Goal: Find specific fact: Find specific fact

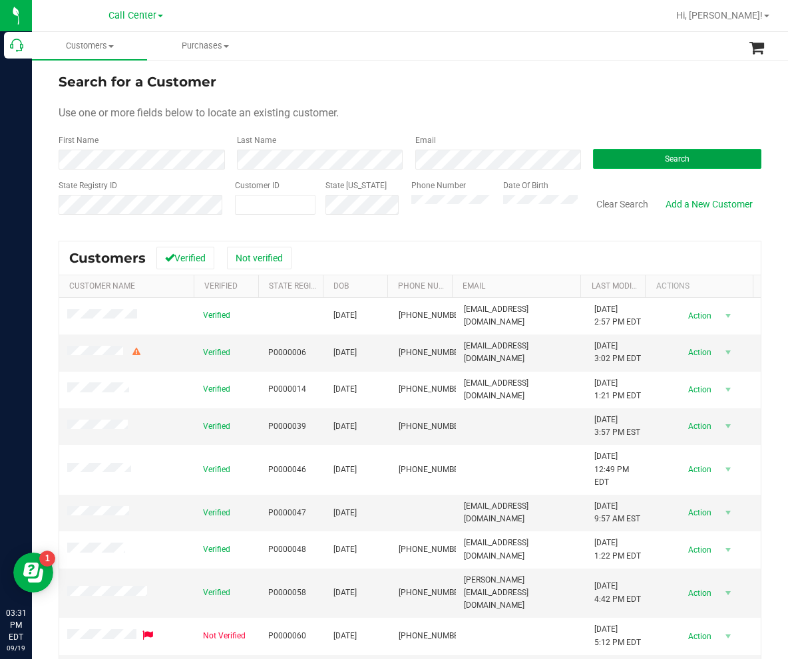
click at [597, 152] on button "Search" at bounding box center [677, 159] width 168 height 20
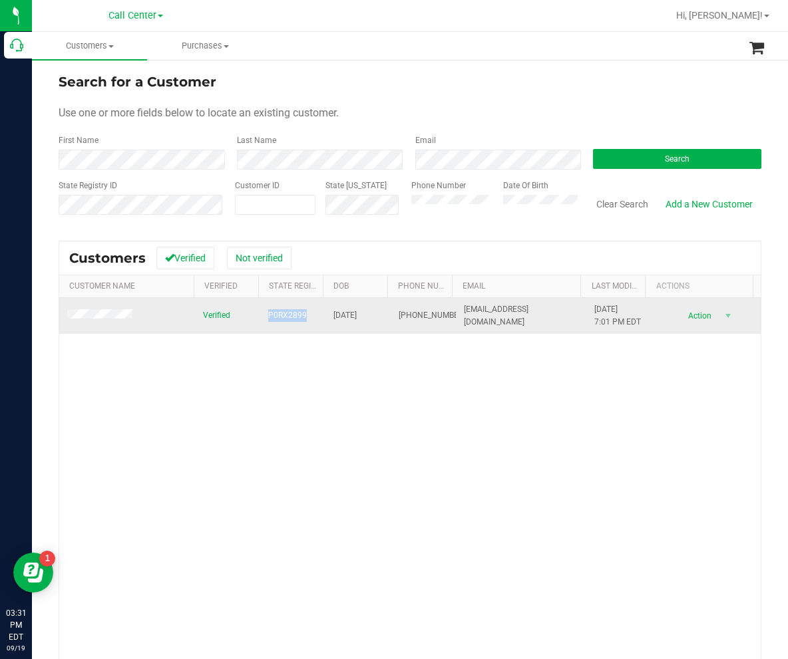
drag, startPoint x: 265, startPoint y: 315, endPoint x: 303, endPoint y: 314, distance: 38.6
click at [303, 314] on td "P0RX2899" at bounding box center [292, 316] width 65 height 36
copy span "P0RX2899"
drag, startPoint x: 323, startPoint y: 319, endPoint x: 368, endPoint y: 317, distance: 44.6
click at [368, 317] on td "[DATE]" at bounding box center [357, 316] width 65 height 36
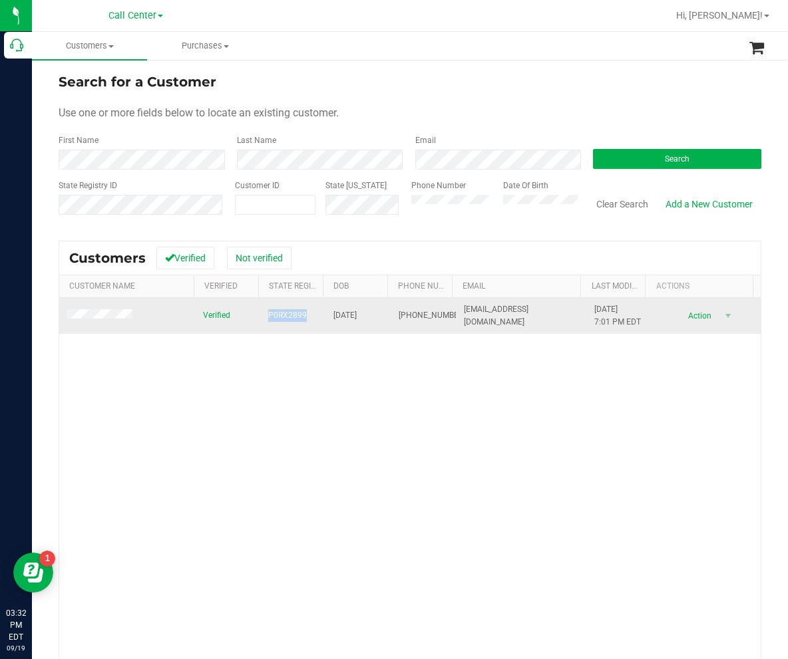
copy span "[DATE]"
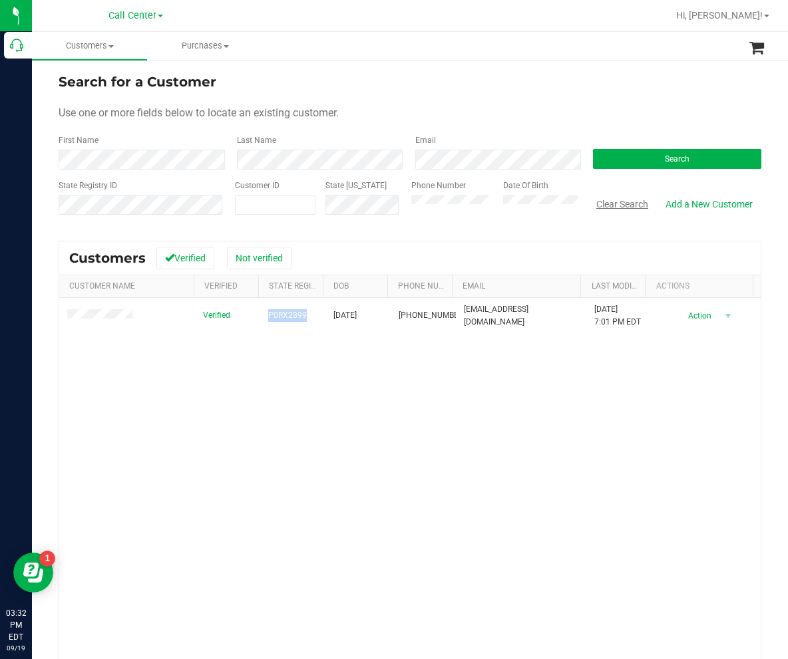
click at [619, 206] on button "Clear Search" at bounding box center [621, 204] width 69 height 23
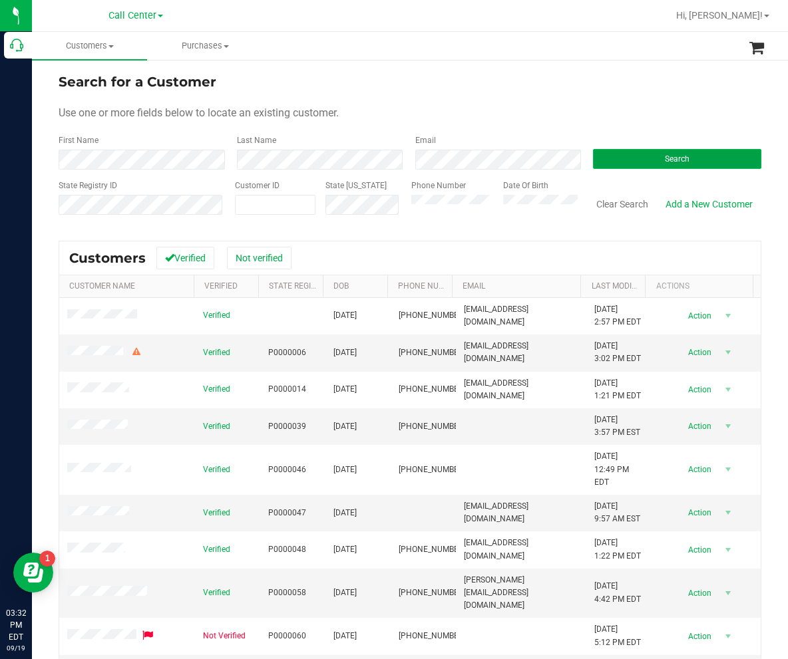
click at [593, 156] on button "Search" at bounding box center [677, 159] width 168 height 20
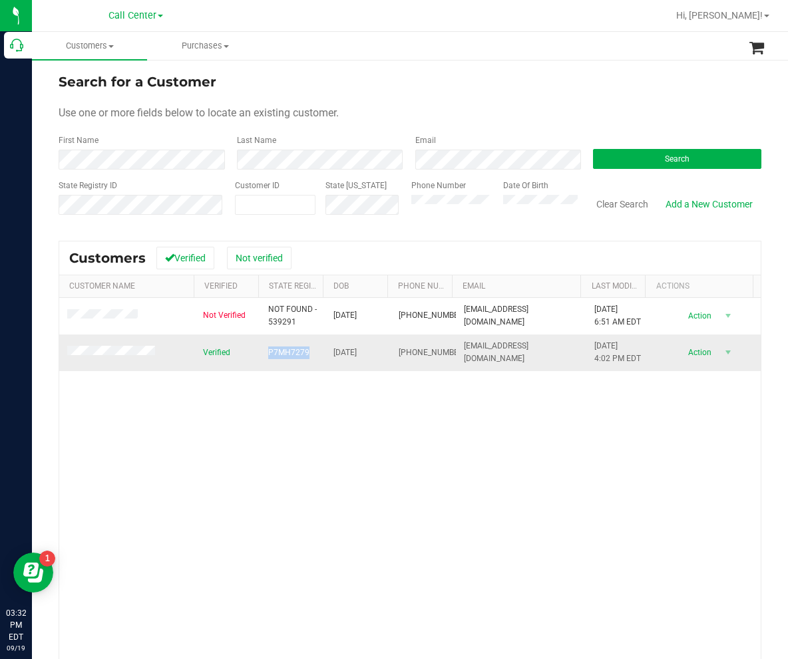
drag, startPoint x: 264, startPoint y: 353, endPoint x: 303, endPoint y: 354, distance: 38.6
click at [303, 354] on span "P7MH7279" at bounding box center [288, 353] width 41 height 13
copy span "P7MH7279"
drag, startPoint x: 325, startPoint y: 353, endPoint x: 368, endPoint y: 355, distance: 43.3
click at [368, 355] on td "[DATE]" at bounding box center [357, 353] width 65 height 36
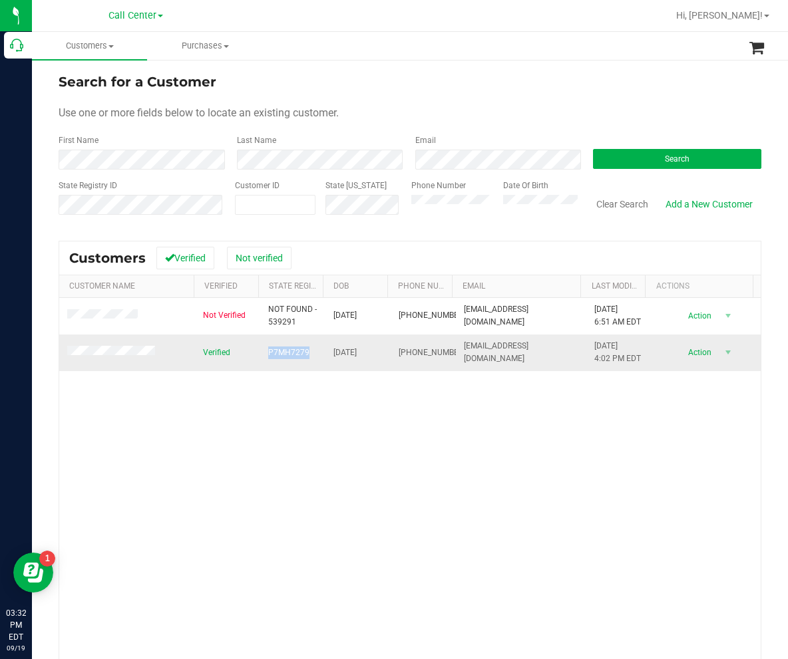
copy span "[DATE]"
click at [593, 206] on button "Clear Search" at bounding box center [621, 204] width 69 height 23
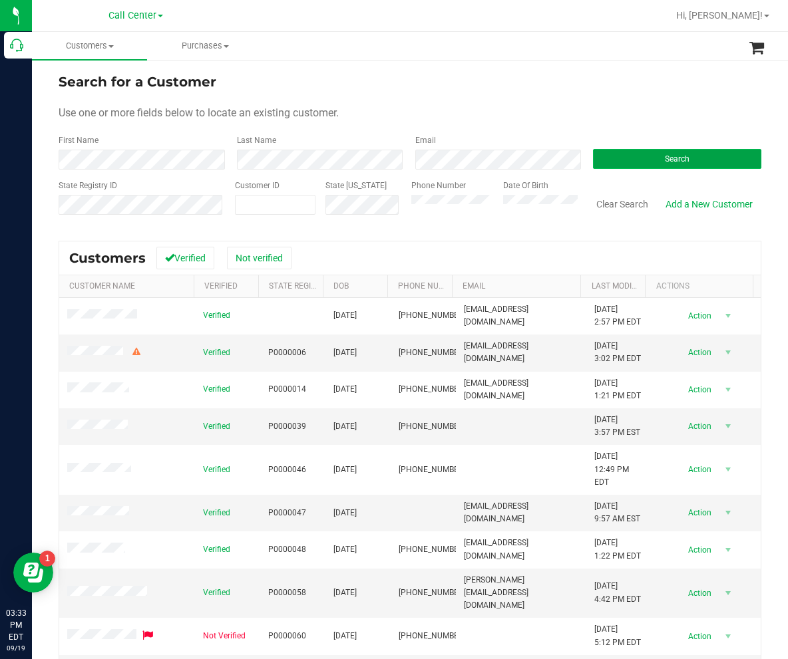
click at [595, 154] on button "Search" at bounding box center [677, 159] width 168 height 20
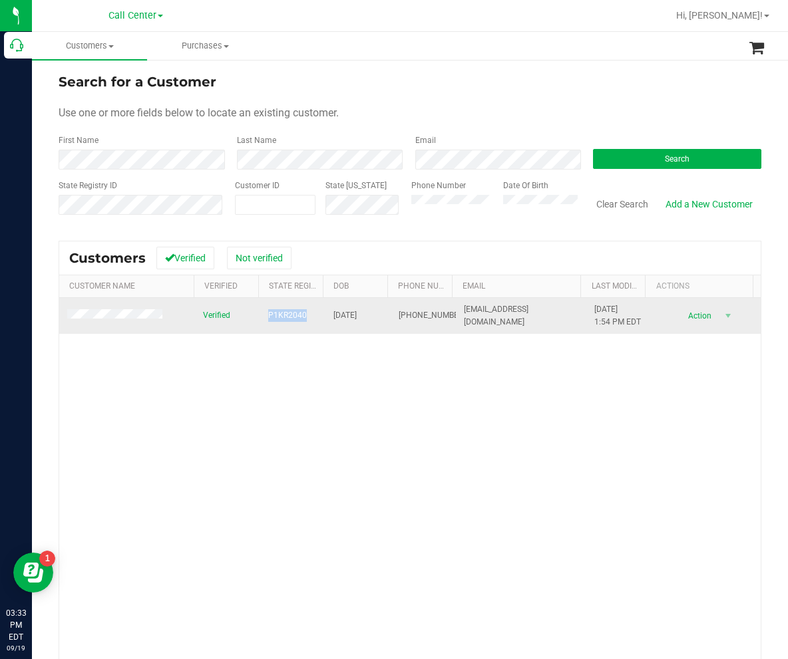
drag, startPoint x: 269, startPoint y: 313, endPoint x: 302, endPoint y: 318, distance: 33.0
click at [302, 318] on td "P1KR2040" at bounding box center [292, 316] width 65 height 36
copy span "P1KR2040"
drag, startPoint x: 321, startPoint y: 315, endPoint x: 369, endPoint y: 322, distance: 47.8
click at [369, 322] on td "[DATE]" at bounding box center [357, 316] width 65 height 36
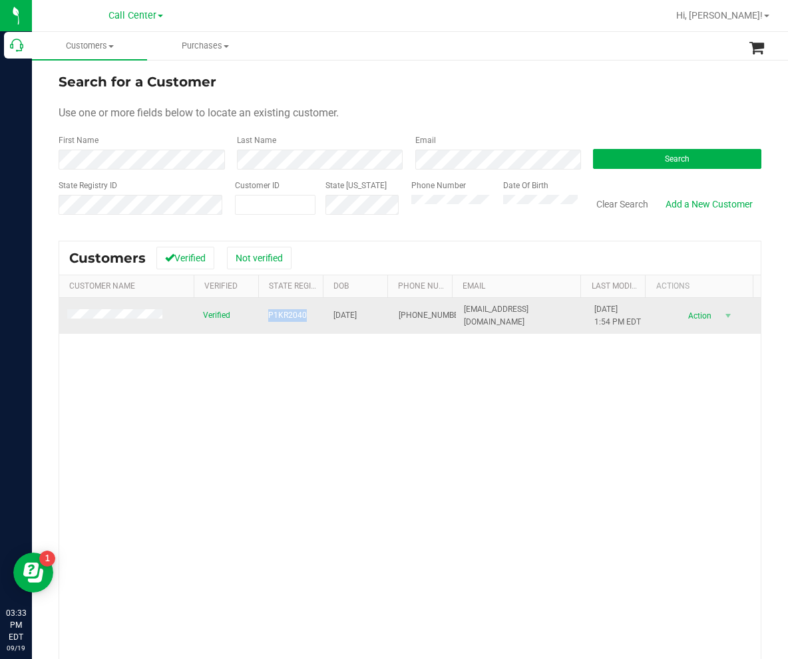
copy span "[DATE]"
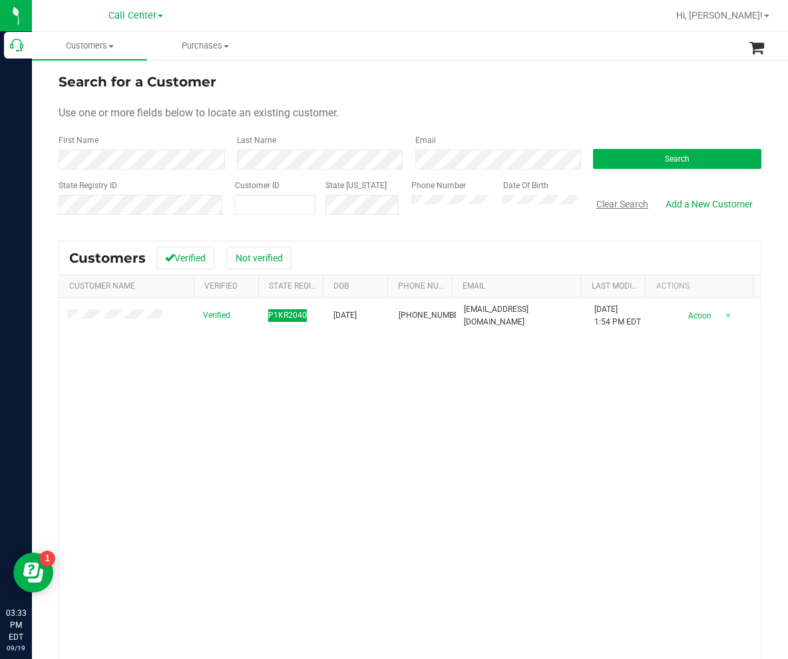
click at [612, 206] on button "Clear Search" at bounding box center [621, 204] width 69 height 23
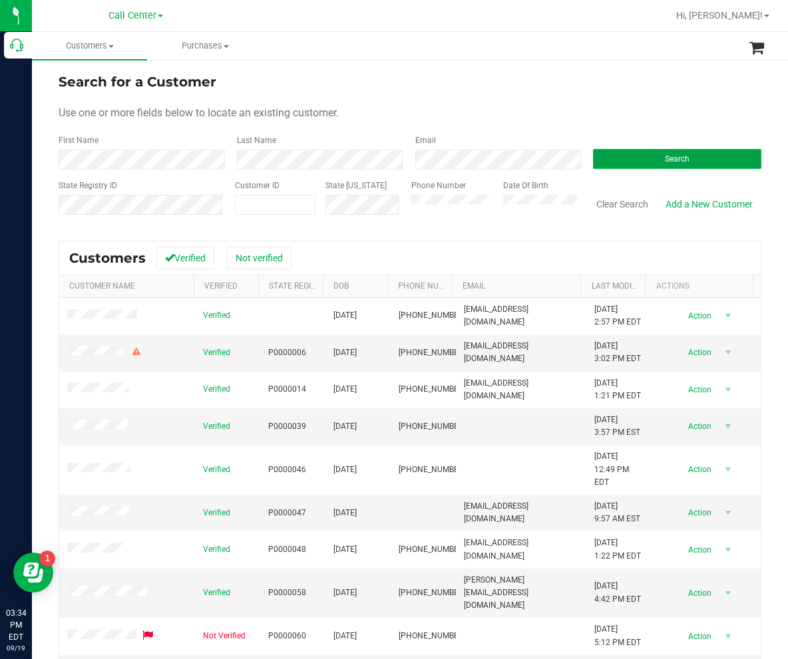
click at [617, 154] on button "Search" at bounding box center [677, 159] width 168 height 20
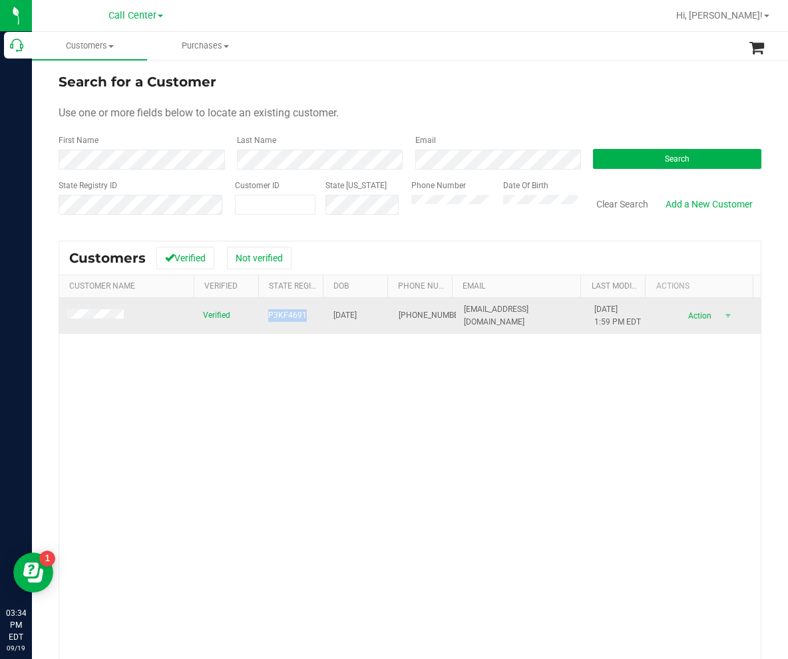
drag, startPoint x: 309, startPoint y: 319, endPoint x: 265, endPoint y: 317, distance: 44.7
click at [265, 317] on td "P3KF4691" at bounding box center [292, 316] width 65 height 36
copy span "P3KF4691"
drag, startPoint x: 329, startPoint y: 314, endPoint x: 368, endPoint y: 315, distance: 39.3
click at [357, 315] on span "[DATE]" at bounding box center [344, 315] width 23 height 13
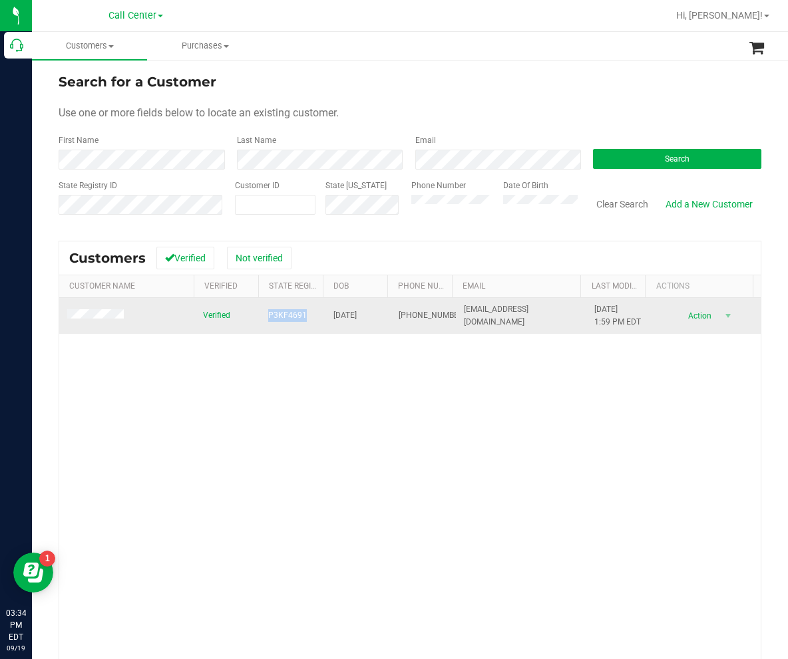
copy span "[DATE]"
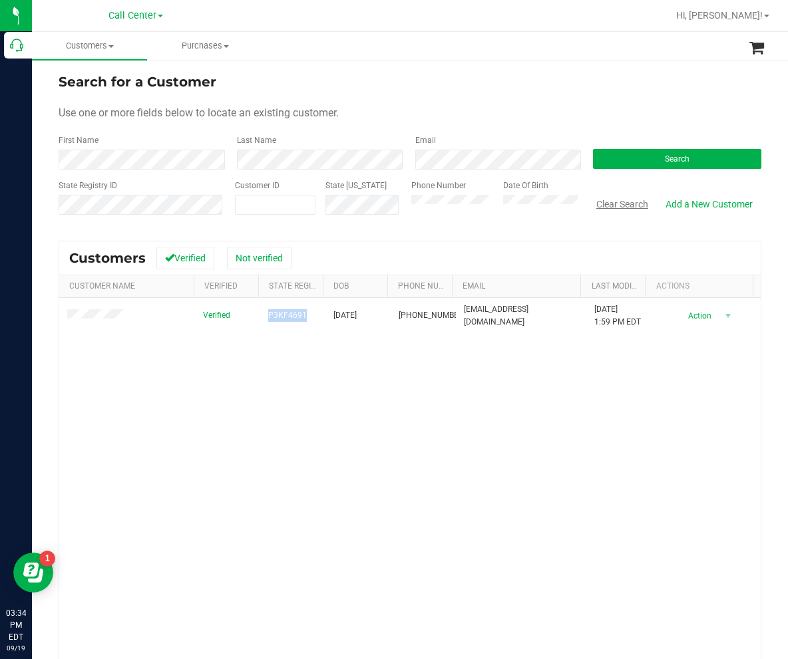
click at [621, 208] on button "Clear Search" at bounding box center [621, 204] width 69 height 23
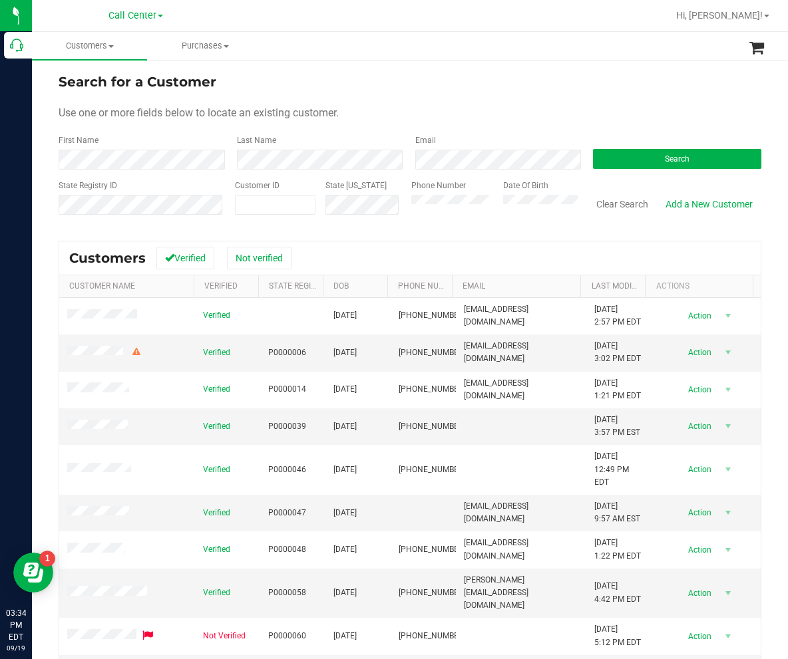
click at [660, 146] on div "Search" at bounding box center [672, 151] width 178 height 35
click at [657, 157] on button "Search" at bounding box center [677, 159] width 168 height 20
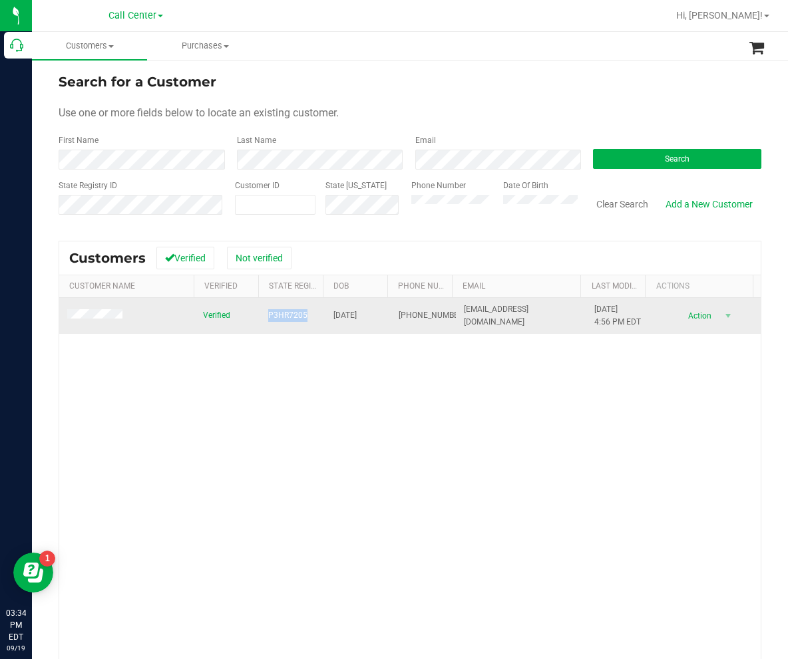
drag, startPoint x: 257, startPoint y: 316, endPoint x: 301, endPoint y: 317, distance: 43.9
click at [301, 317] on tr "Verified P3HR7205 [DATE] (561) 252-2072 [EMAIL_ADDRESS][DOMAIN_NAME] [DATE] 4:5…" at bounding box center [409, 316] width 701 height 36
copy tr "P3HR7205"
drag, startPoint x: 325, startPoint y: 320, endPoint x: 369, endPoint y: 319, distance: 43.9
click at [369, 319] on td "[DATE]" at bounding box center [357, 316] width 65 height 36
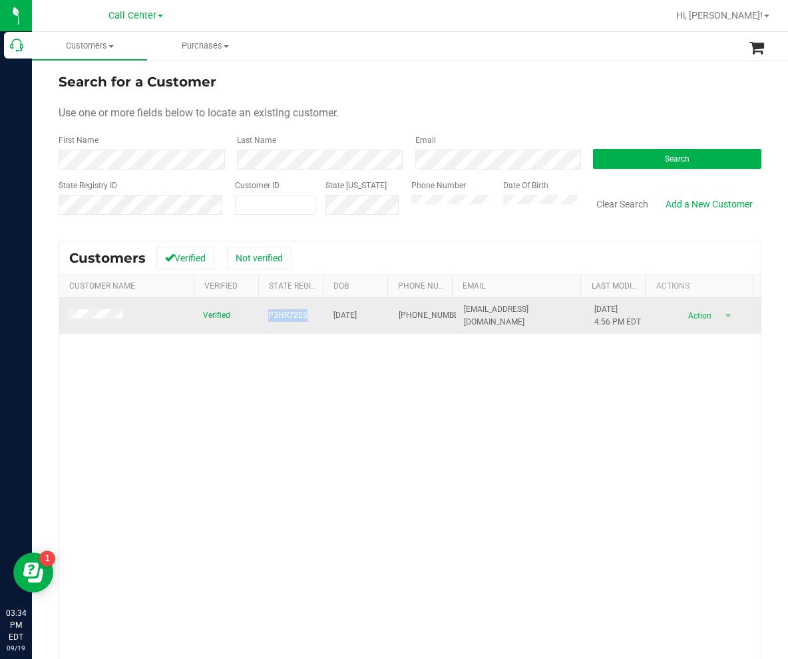
copy span "[DATE]"
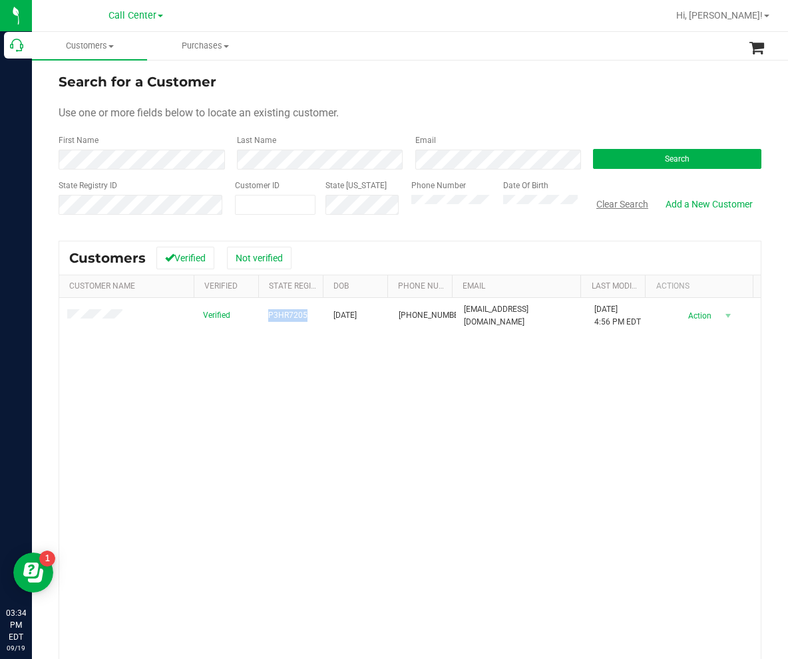
click at [601, 204] on button "Clear Search" at bounding box center [621, 204] width 69 height 23
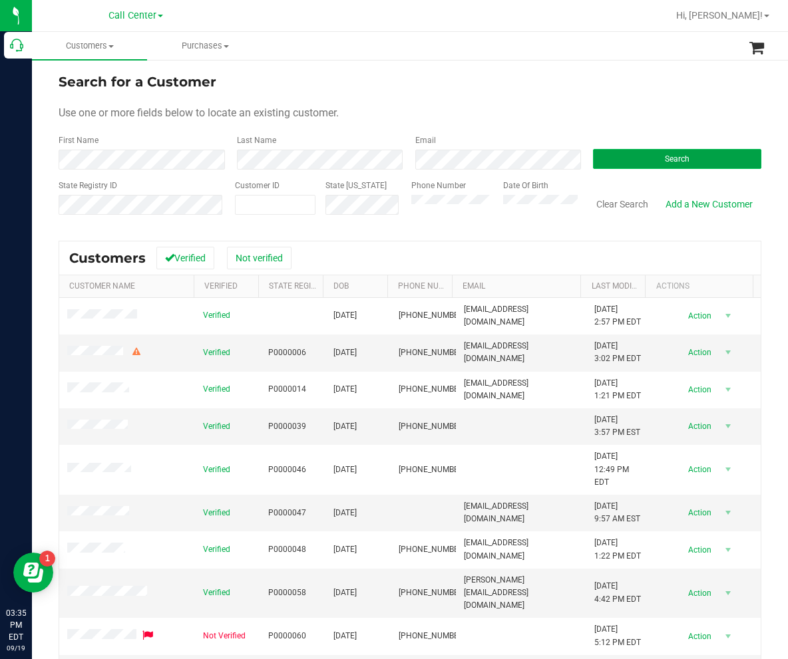
click at [611, 160] on button "Search" at bounding box center [677, 159] width 168 height 20
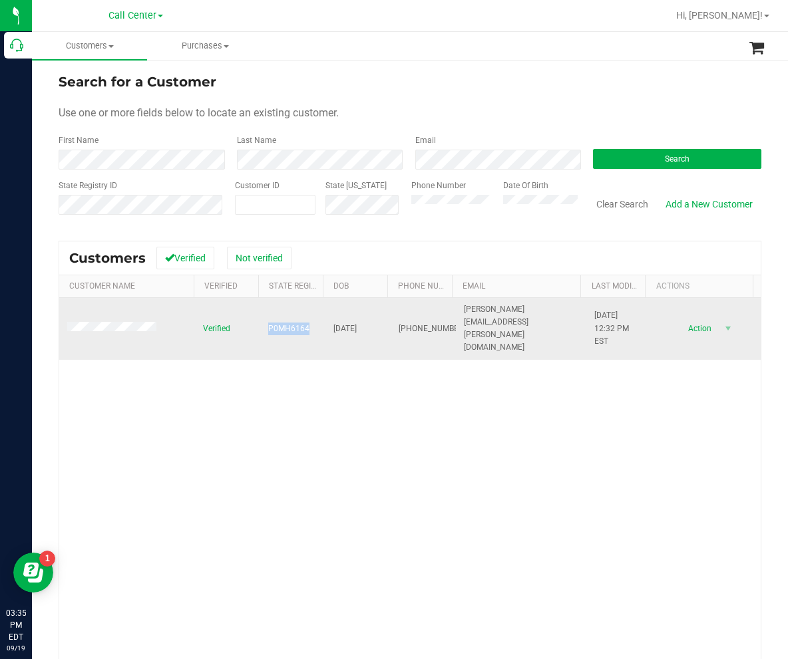
drag, startPoint x: 257, startPoint y: 321, endPoint x: 303, endPoint y: 325, distance: 46.0
click at [303, 325] on tr "Verified P0MH6164 [DATE] (772) 267-5138 [PERSON_NAME][EMAIL_ADDRESS][PERSON_NAM…" at bounding box center [409, 329] width 701 height 62
drag, startPoint x: 321, startPoint y: 317, endPoint x: 365, endPoint y: 329, distance: 45.5
click at [365, 329] on td "[DATE]" at bounding box center [357, 329] width 65 height 62
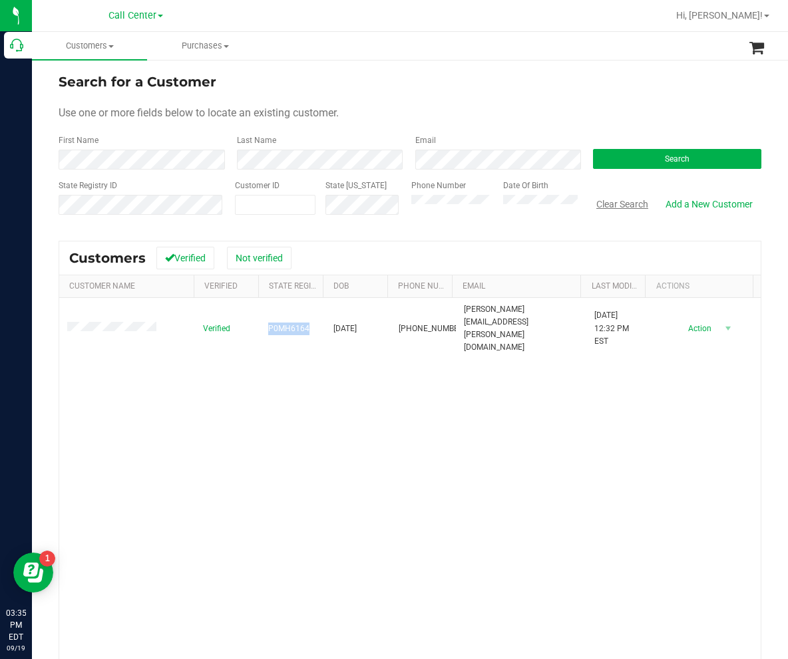
click at [613, 202] on button "Clear Search" at bounding box center [621, 204] width 69 height 23
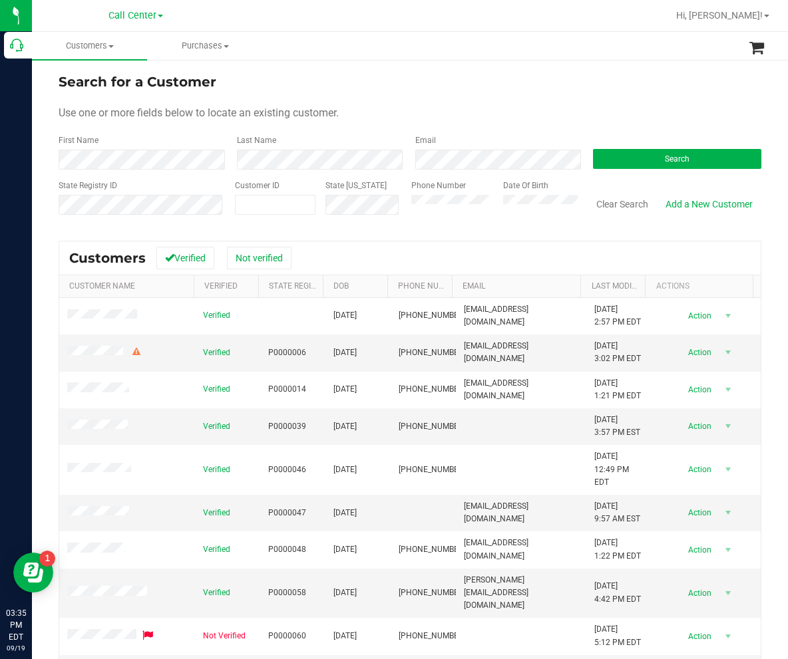
click at [615, 170] on form "Search for a Customer Use one or more fields below to locate an existing custom…" at bounding box center [410, 149] width 703 height 155
click at [617, 165] on button "Search" at bounding box center [677, 159] width 168 height 20
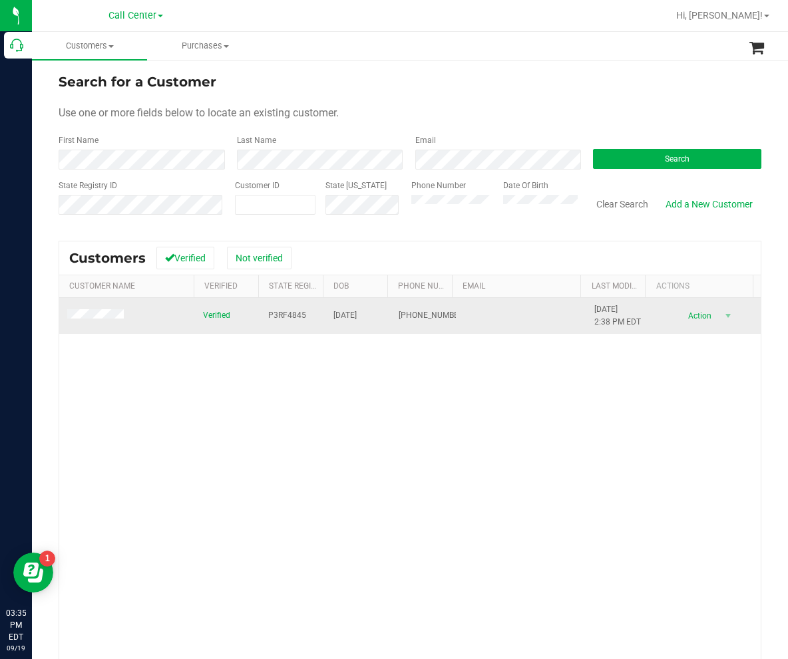
click at [270, 317] on span "P3RF4845" at bounding box center [287, 315] width 38 height 13
drag, startPoint x: 264, startPoint y: 315, endPoint x: 301, endPoint y: 319, distance: 36.8
click at [301, 319] on td "P3RF4845" at bounding box center [292, 316] width 65 height 36
drag, startPoint x: 323, startPoint y: 319, endPoint x: 369, endPoint y: 320, distance: 45.9
click at [369, 320] on tr "Verified P3RF4845 [DATE] (352) 359-3489 [DATE] 2:38 PM EDT Delete Profile Actio…" at bounding box center [409, 316] width 701 height 36
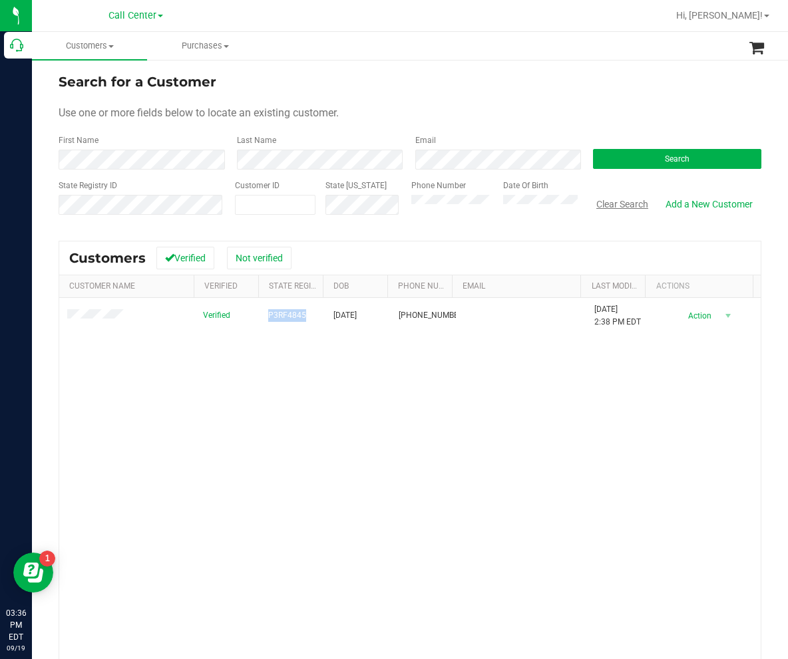
click at [613, 201] on button "Clear Search" at bounding box center [621, 204] width 69 height 23
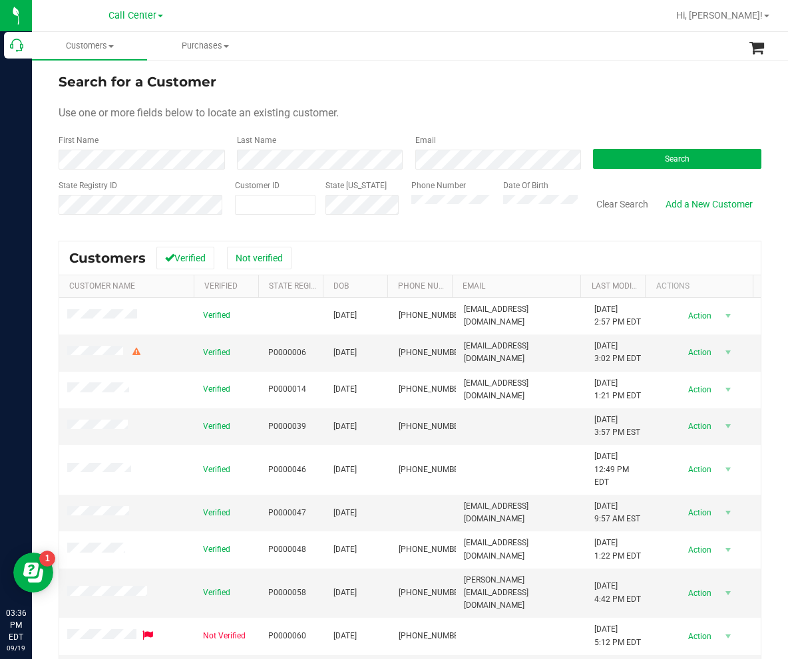
click at [641, 145] on div "Search" at bounding box center [672, 151] width 178 height 35
click at [650, 159] on button "Search" at bounding box center [677, 159] width 168 height 20
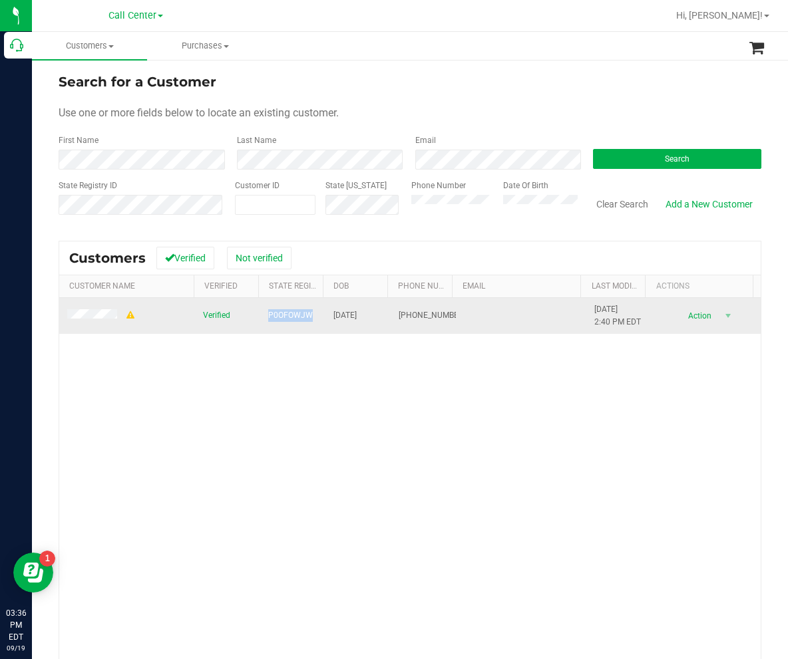
drag, startPoint x: 249, startPoint y: 323, endPoint x: 303, endPoint y: 322, distance: 53.9
click at [303, 322] on tr "Verified P0OFOWJW [DATE] (321) 566-8127 [DATE] 2:40 PM EDT Delete Profile Actio…" at bounding box center [409, 316] width 701 height 36
drag, startPoint x: 321, startPoint y: 314, endPoint x: 375, endPoint y: 319, distance: 54.2
click at [375, 319] on td "[DATE]" at bounding box center [357, 316] width 65 height 36
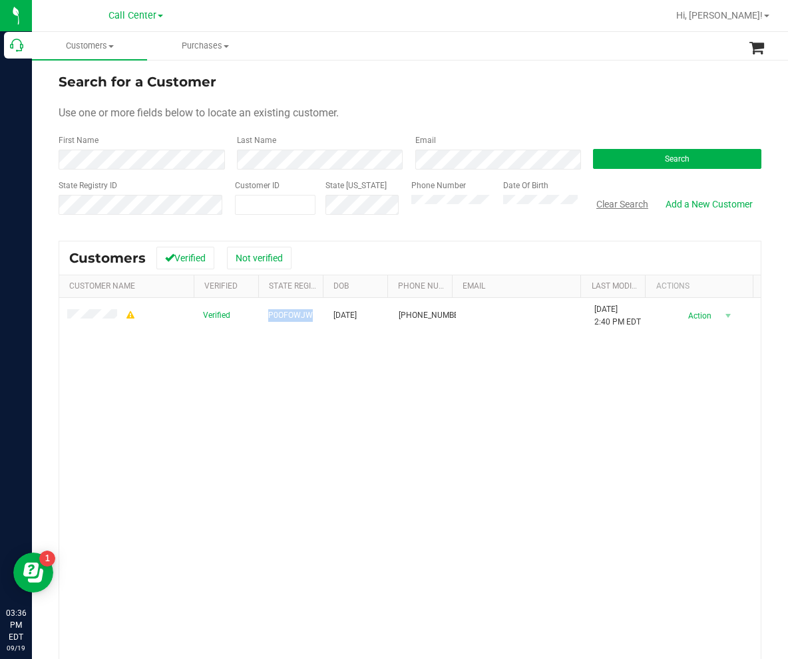
click at [593, 208] on button "Clear Search" at bounding box center [621, 204] width 69 height 23
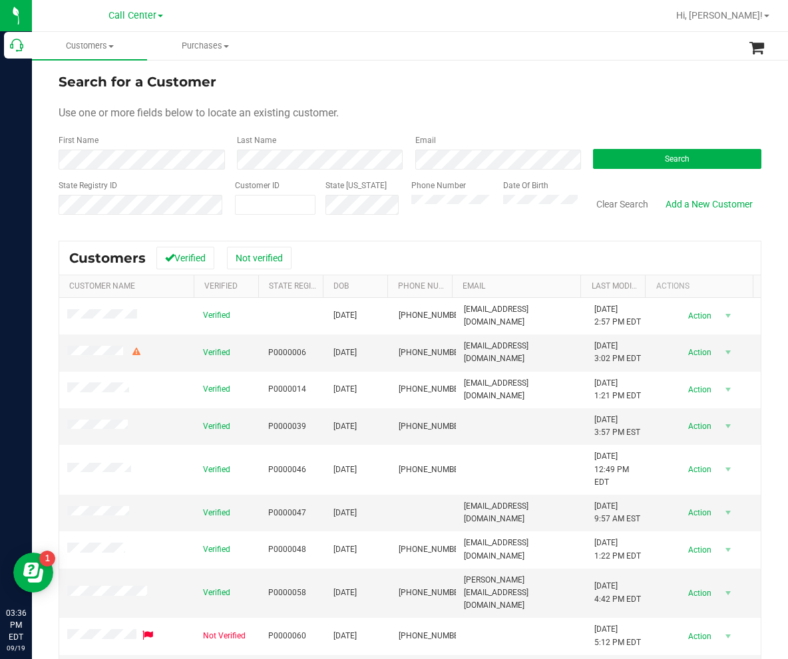
click at [548, 170] on form "Search for a Customer Use one or more fields below to locate an existing custom…" at bounding box center [410, 149] width 703 height 155
click at [617, 157] on button "Search" at bounding box center [677, 159] width 168 height 20
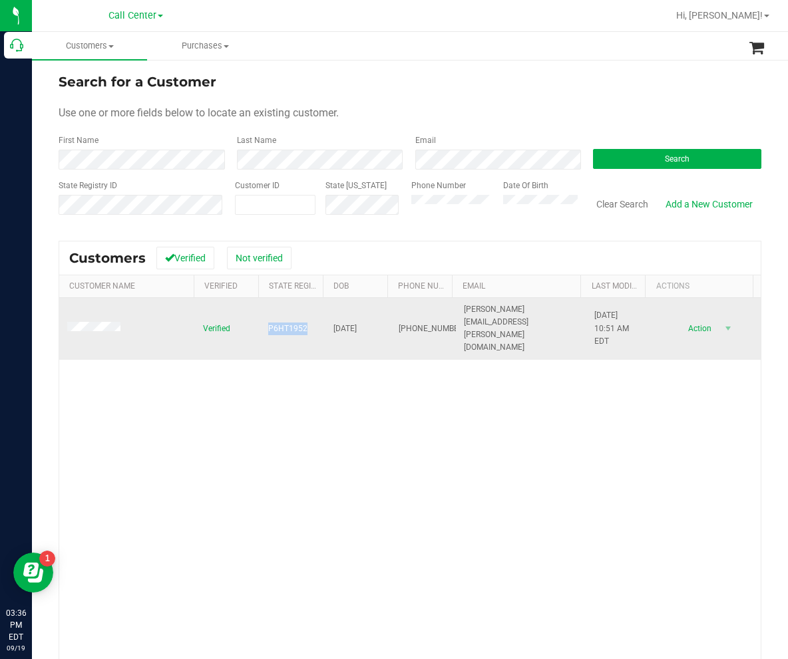
drag, startPoint x: 265, startPoint y: 321, endPoint x: 307, endPoint y: 323, distance: 42.6
click at [307, 323] on td "P6HT1952" at bounding box center [292, 329] width 65 height 62
drag, startPoint x: 330, startPoint y: 327, endPoint x: 369, endPoint y: 328, distance: 38.6
click at [357, 328] on span "[DATE]" at bounding box center [344, 329] width 23 height 13
drag, startPoint x: 372, startPoint y: 327, endPoint x: 325, endPoint y: 325, distance: 46.6
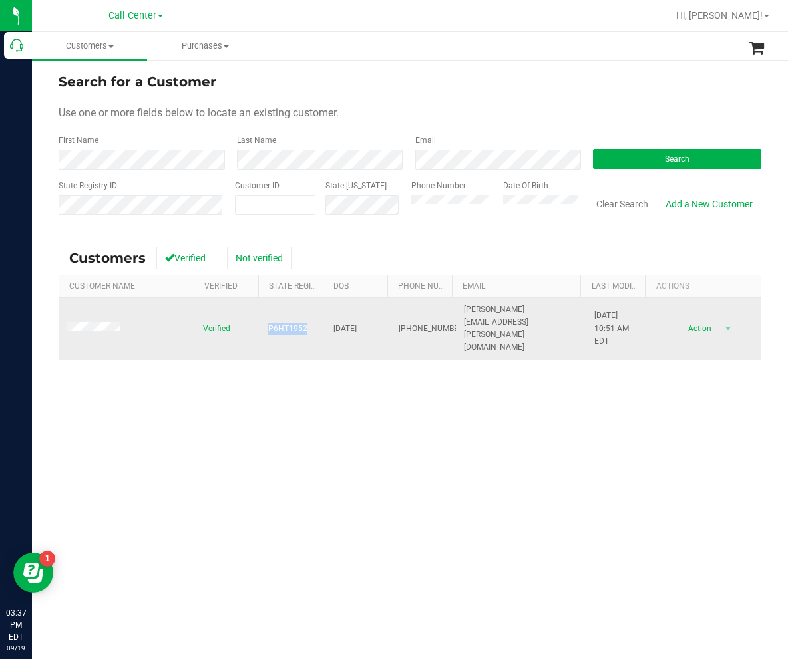
click at [325, 325] on td "[DATE]" at bounding box center [357, 329] width 65 height 62
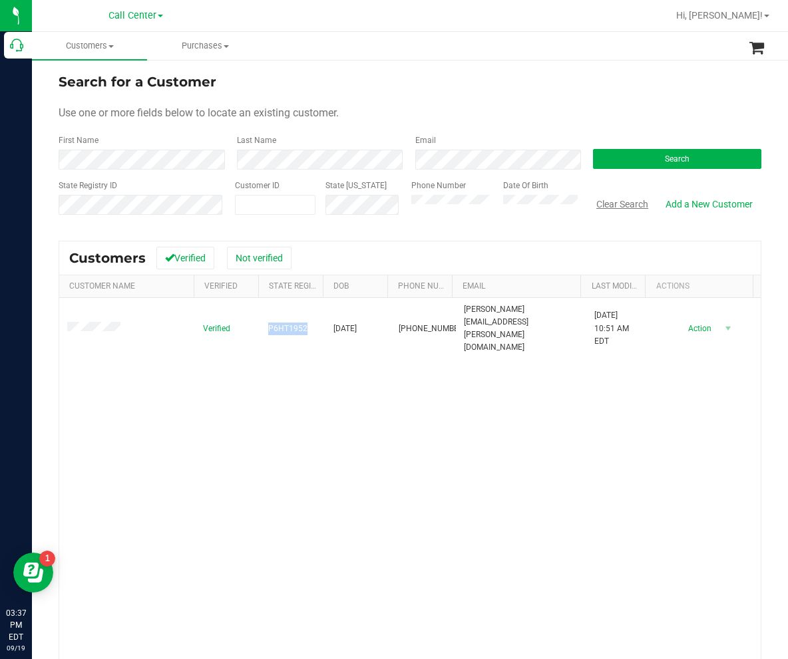
click at [611, 203] on button "Clear Search" at bounding box center [621, 204] width 69 height 23
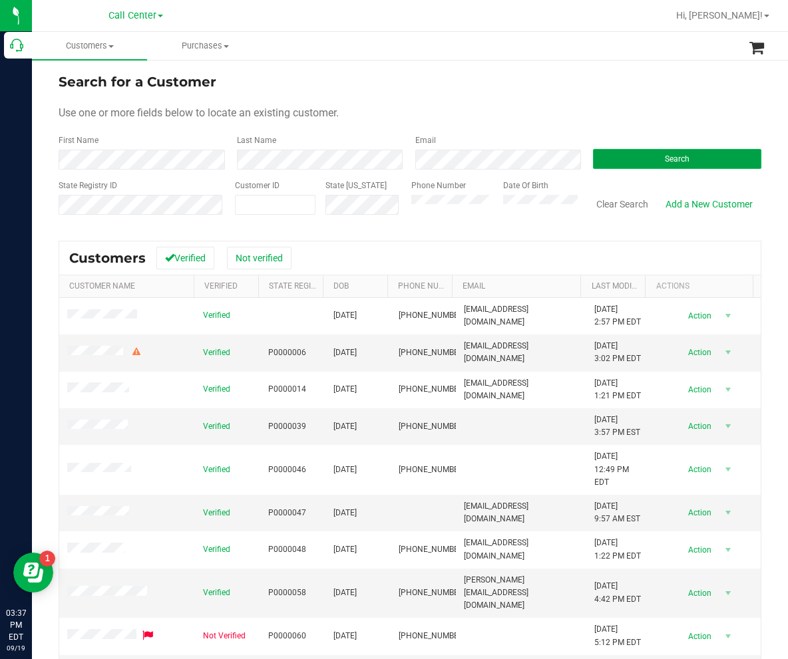
click at [639, 158] on button "Search" at bounding box center [677, 159] width 168 height 20
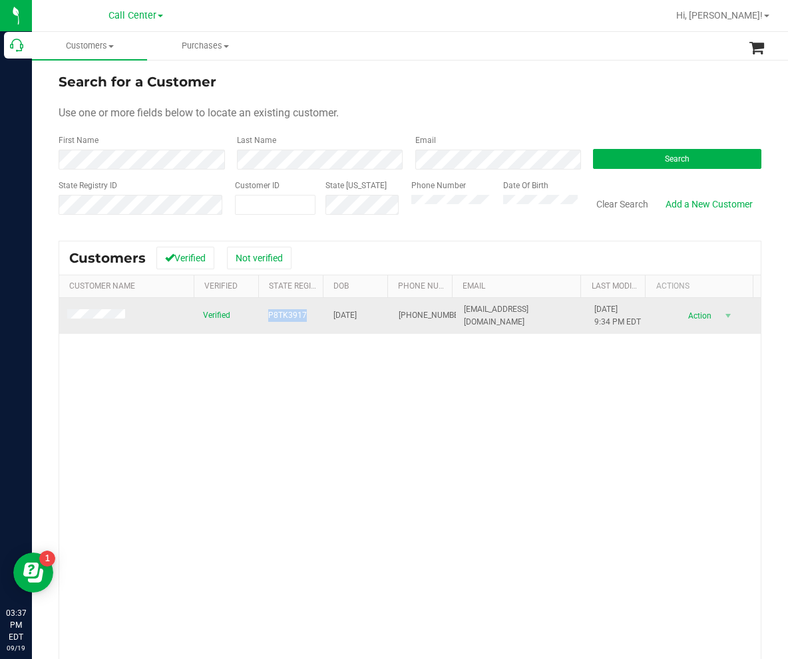
drag, startPoint x: 305, startPoint y: 317, endPoint x: 262, endPoint y: 317, distance: 43.2
click at [262, 317] on td "P8TK3917" at bounding box center [292, 316] width 65 height 36
drag, startPoint x: 326, startPoint y: 313, endPoint x: 369, endPoint y: 317, distance: 43.5
click at [369, 317] on td "[DATE]" at bounding box center [357, 316] width 65 height 36
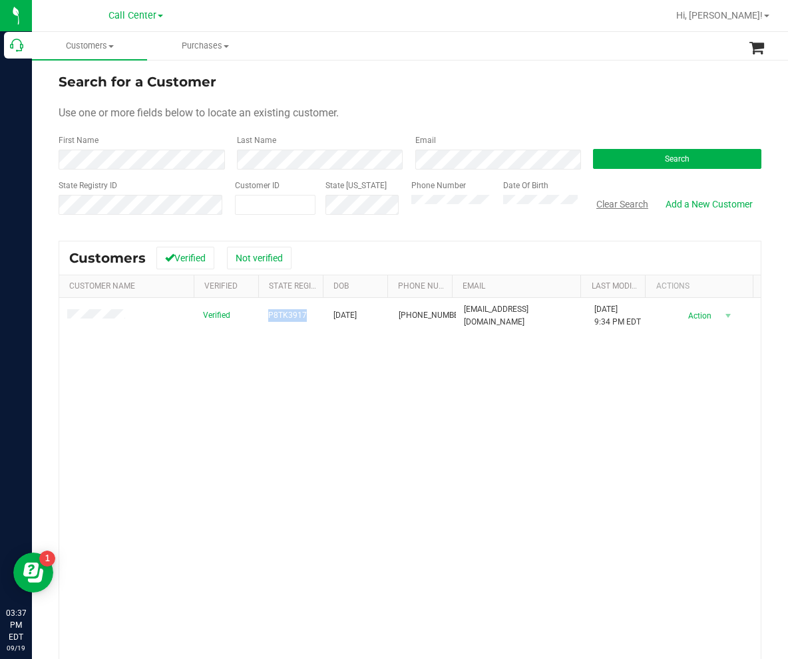
click at [605, 205] on button "Clear Search" at bounding box center [621, 204] width 69 height 23
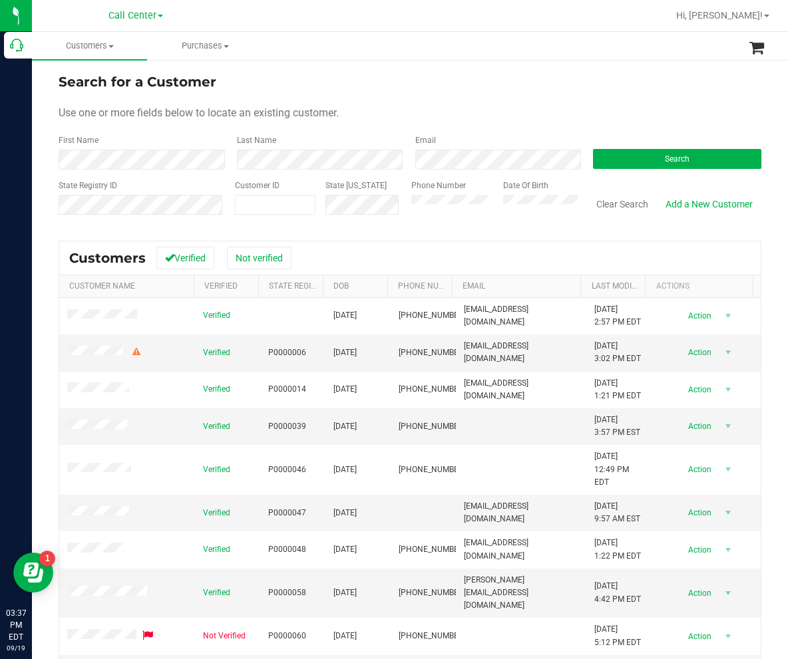
click at [617, 148] on div "Search" at bounding box center [672, 151] width 178 height 35
click at [629, 158] on button "Search" at bounding box center [677, 159] width 168 height 20
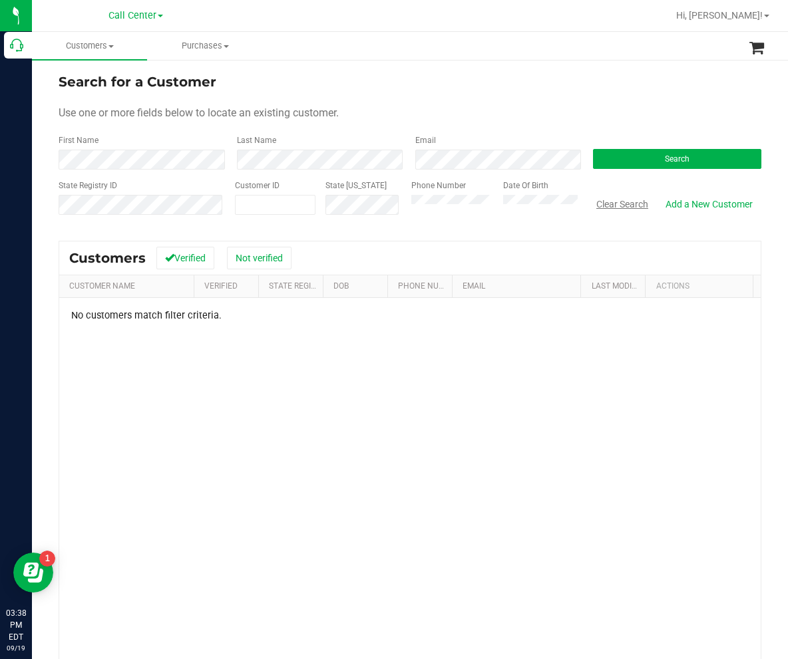
click at [601, 204] on button "Clear Search" at bounding box center [621, 204] width 69 height 23
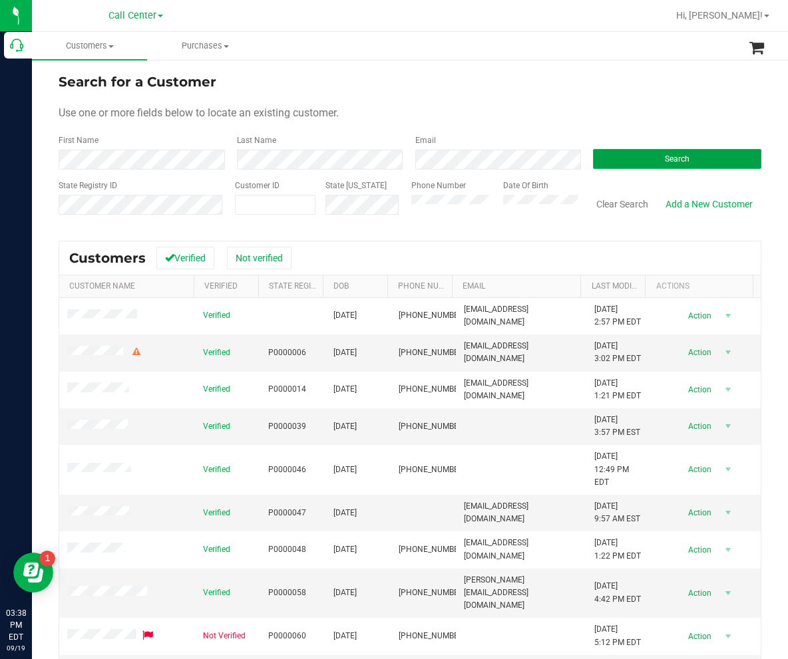
click at [645, 157] on button "Search" at bounding box center [677, 159] width 168 height 20
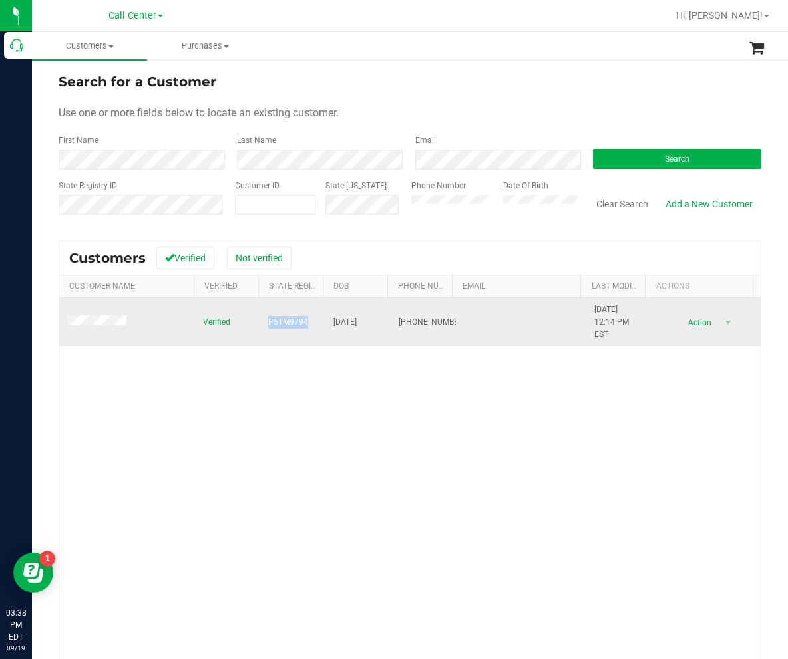
drag, startPoint x: 254, startPoint y: 327, endPoint x: 301, endPoint y: 324, distance: 46.7
click at [301, 324] on tr "Verified P5TM9794 [DATE] (386) 438-3240 [DATE] 12:14 PM EST Delete Profile Acti…" at bounding box center [409, 322] width 701 height 49
drag, startPoint x: 327, startPoint y: 317, endPoint x: 372, endPoint y: 329, distance: 46.8
click at [372, 329] on td "[DATE]" at bounding box center [357, 322] width 65 height 49
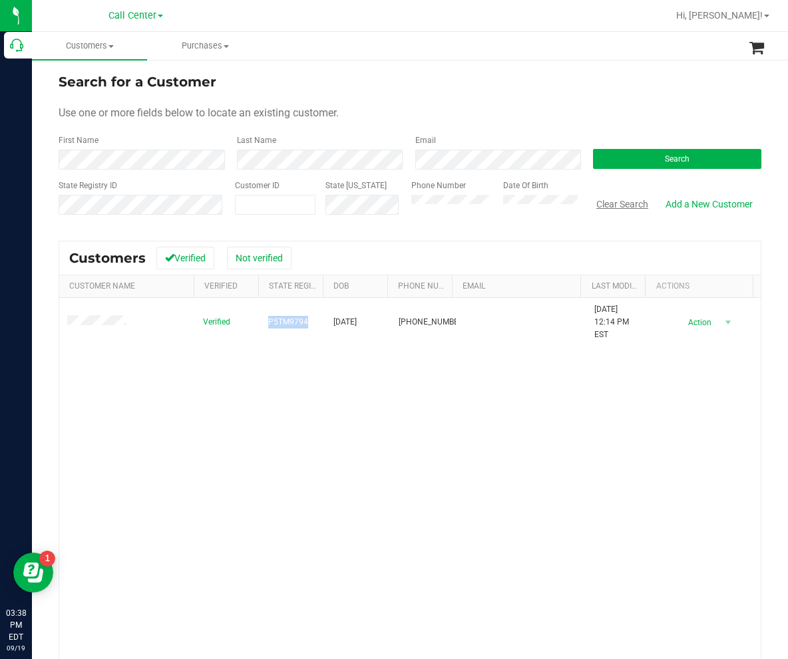
click at [593, 208] on button "Clear Search" at bounding box center [621, 204] width 69 height 23
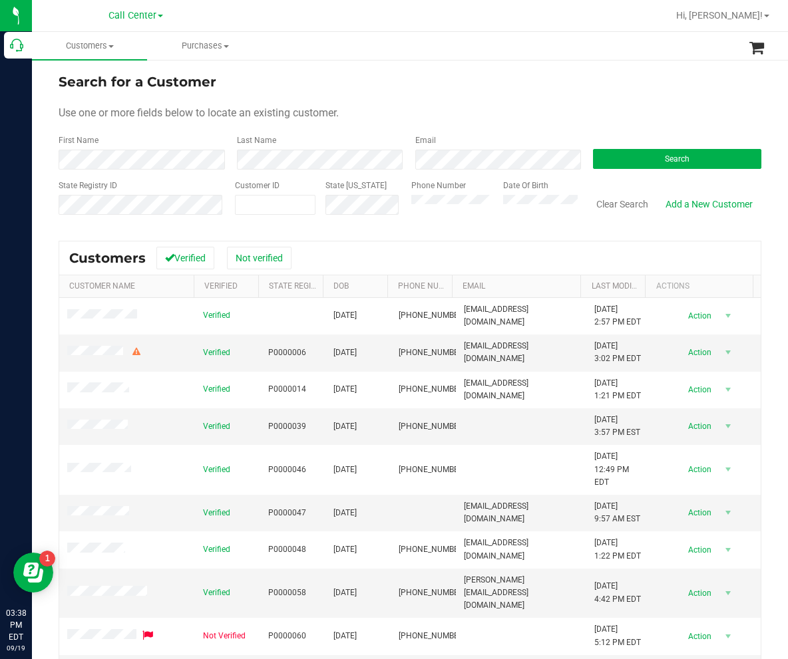
click at [514, 144] on div "Email" at bounding box center [494, 151] width 178 height 35
click at [617, 150] on button "Search" at bounding box center [677, 159] width 168 height 20
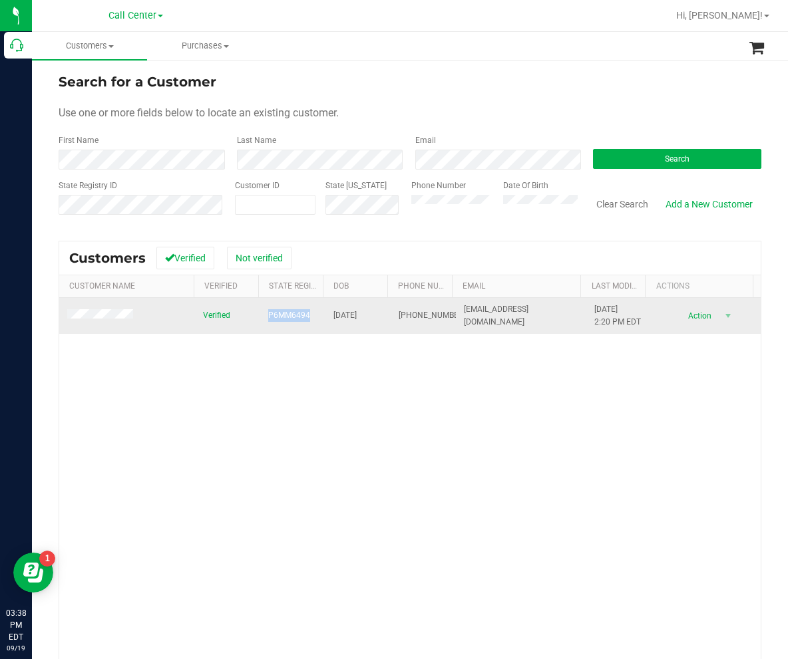
drag, startPoint x: 277, startPoint y: 318, endPoint x: 305, endPoint y: 319, distance: 28.0
click at [305, 319] on tr "Verified P6MM6494 [DATE] (321) 287-5325 [EMAIL_ADDRESS][DOMAIN_NAME] [DATE] 2:2…" at bounding box center [409, 316] width 701 height 36
drag, startPoint x: 324, startPoint y: 316, endPoint x: 384, endPoint y: 327, distance: 60.9
click at [384, 327] on tr "Verified P6MM6494 [DATE] (321) 287-5325 [EMAIL_ADDRESS][DOMAIN_NAME] [DATE] 2:2…" at bounding box center [409, 316] width 701 height 36
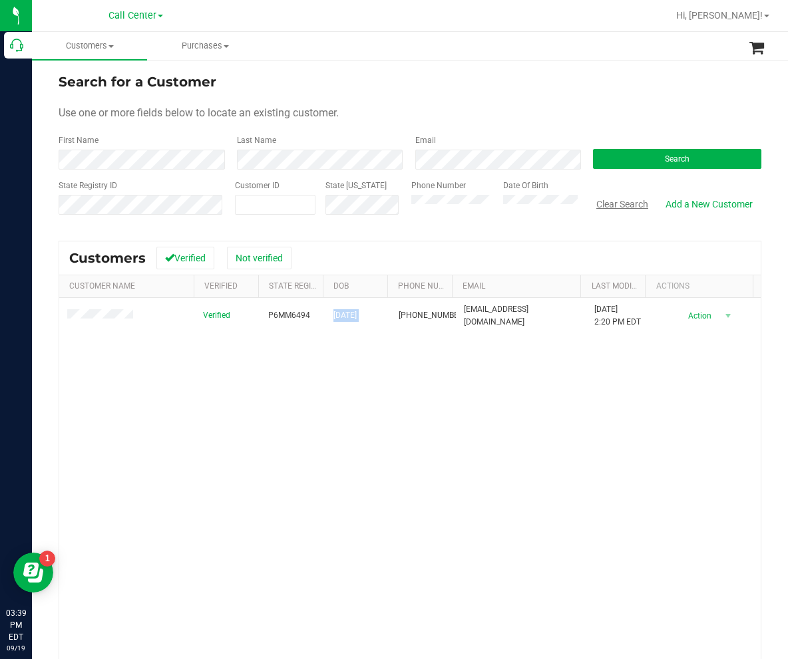
click at [597, 208] on button "Clear Search" at bounding box center [621, 204] width 69 height 23
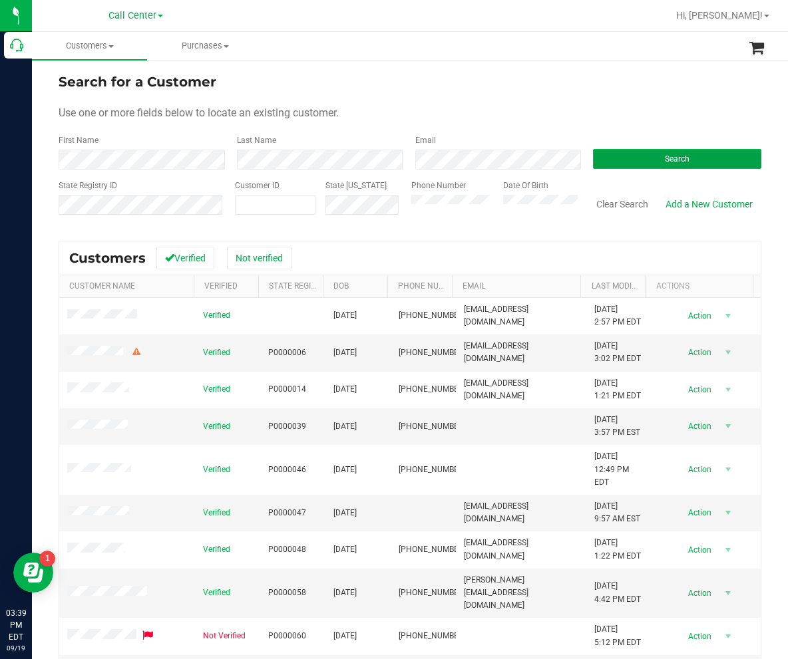
click at [633, 156] on button "Search" at bounding box center [677, 159] width 168 height 20
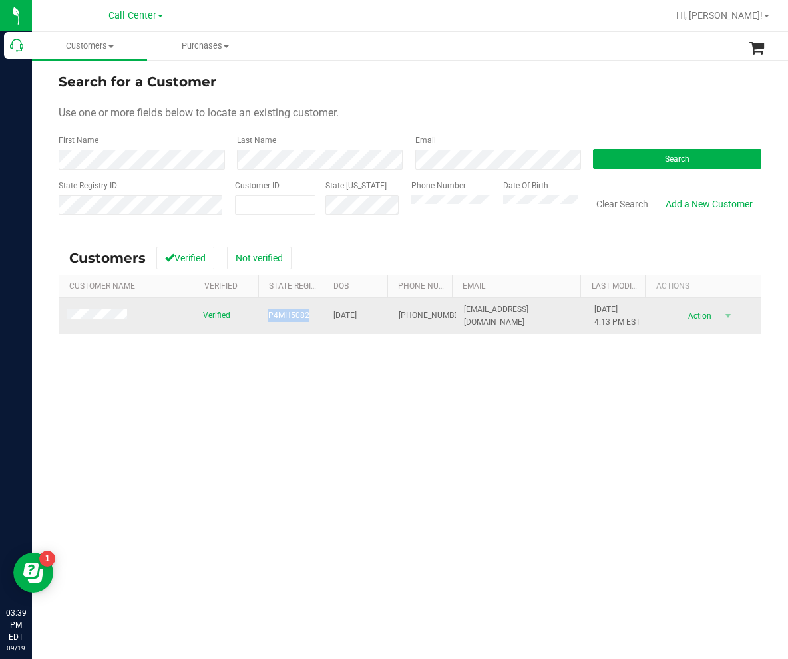
drag, startPoint x: 255, startPoint y: 315, endPoint x: 301, endPoint y: 319, distance: 46.8
click at [301, 319] on tr "Verified P4MH5082 [DATE] (863) 797-7227 [EMAIL_ADDRESS][DOMAIN_NAME] [DATE] 4:1…" at bounding box center [409, 316] width 701 height 36
drag, startPoint x: 296, startPoint y: 307, endPoint x: 370, endPoint y: 320, distance: 74.9
click at [370, 320] on tr "Verified P4MH5082 [DATE] (863) 797-7227 [EMAIL_ADDRESS][DOMAIN_NAME] [DATE] 4:1…" at bounding box center [409, 316] width 701 height 36
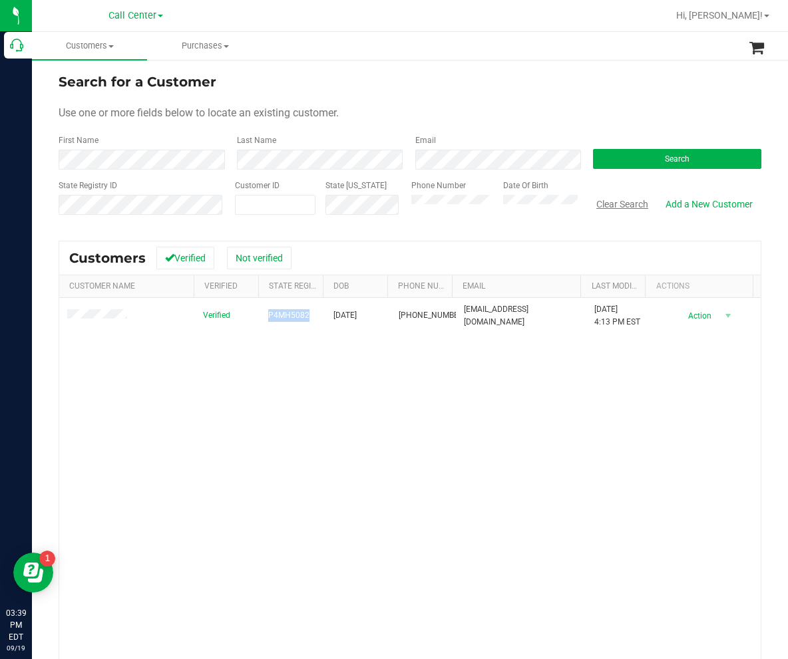
click at [612, 205] on button "Clear Search" at bounding box center [621, 204] width 69 height 23
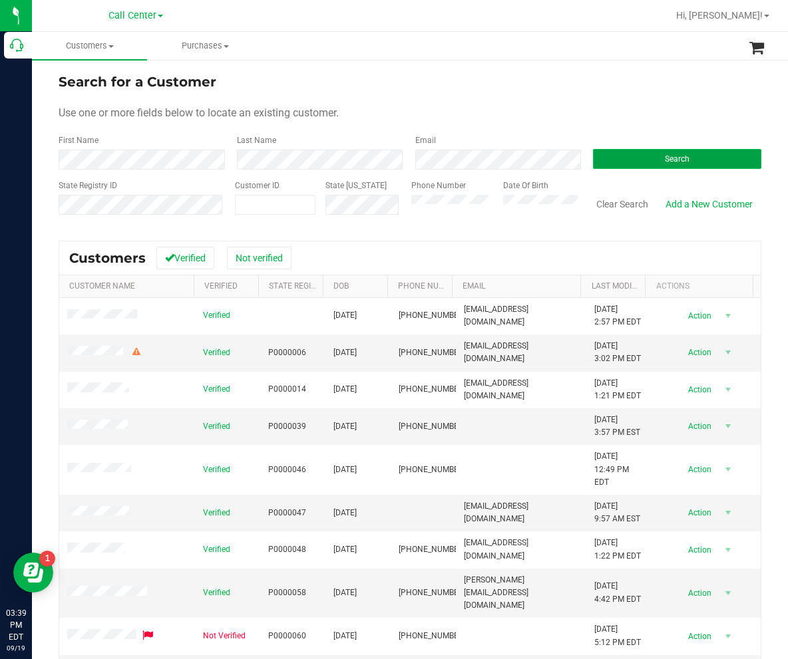
click at [640, 154] on button "Search" at bounding box center [677, 159] width 168 height 20
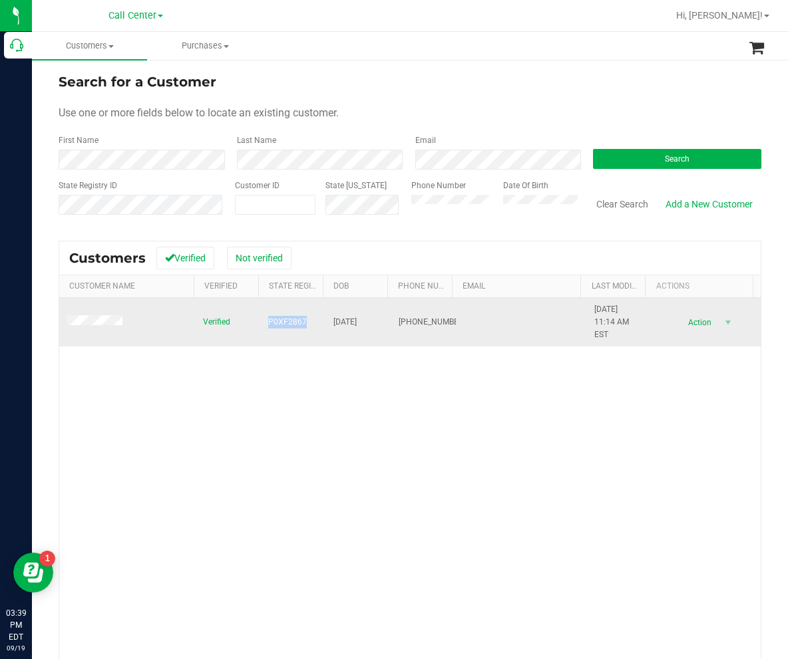
drag, startPoint x: 250, startPoint y: 322, endPoint x: 301, endPoint y: 323, distance: 50.6
click at [301, 323] on tr "Verified P0XF2867 [DATE] (561) 251-7346 [DATE] 11:14 AM EST Delete Profile Acti…" at bounding box center [409, 322] width 701 height 49
drag, startPoint x: 328, startPoint y: 321, endPoint x: 375, endPoint y: 325, distance: 47.4
click at [375, 325] on td "[DATE]" at bounding box center [357, 322] width 65 height 49
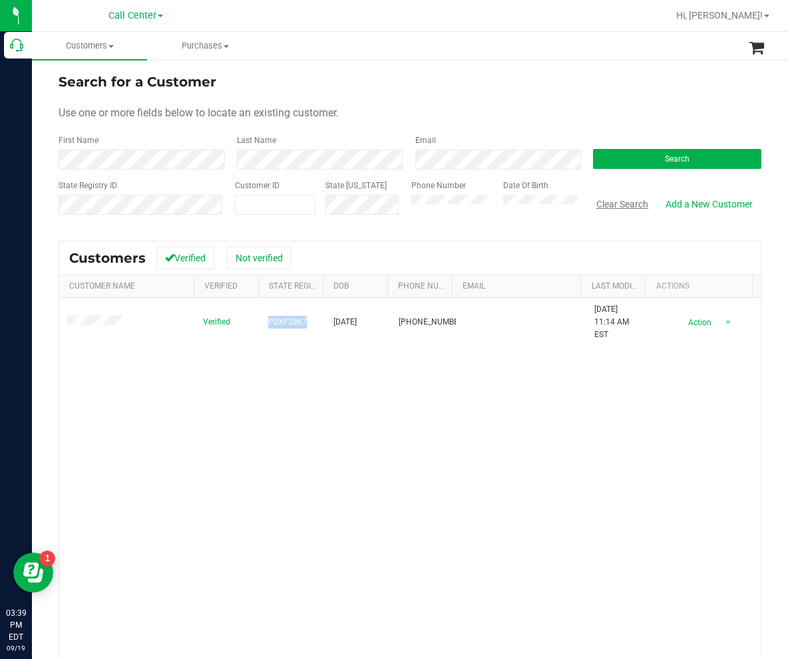
click at [602, 208] on button "Clear Search" at bounding box center [621, 204] width 69 height 23
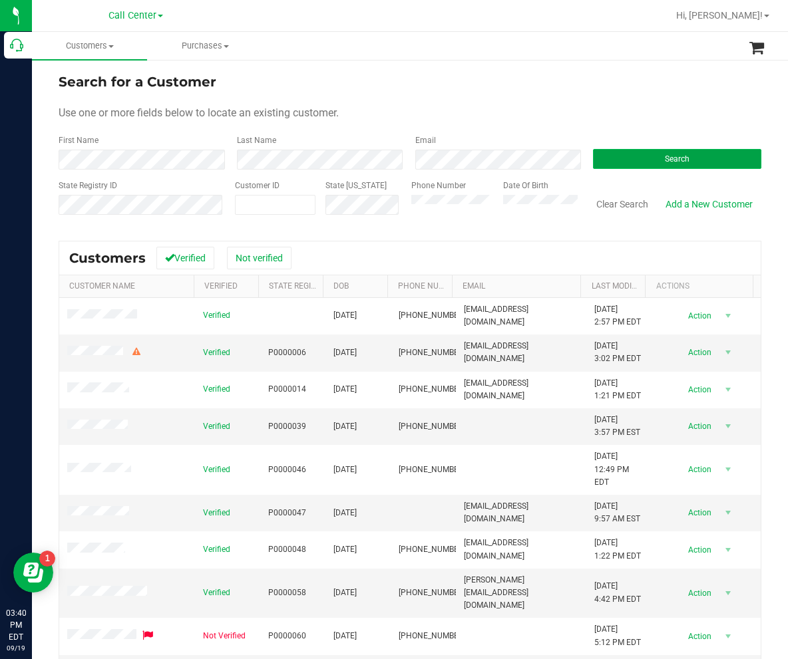
click at [623, 160] on button "Search" at bounding box center [677, 159] width 168 height 20
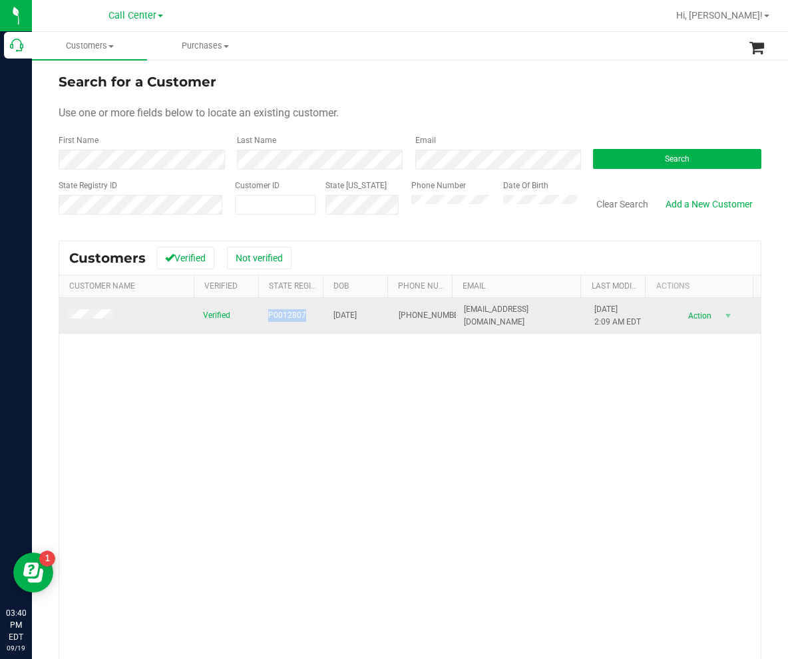
drag, startPoint x: 261, startPoint y: 314, endPoint x: 303, endPoint y: 319, distance: 41.5
click at [303, 319] on td "P0012807" at bounding box center [292, 316] width 65 height 36
drag, startPoint x: 321, startPoint y: 309, endPoint x: 365, endPoint y: 322, distance: 46.5
click at [365, 322] on td "[DATE]" at bounding box center [357, 316] width 65 height 36
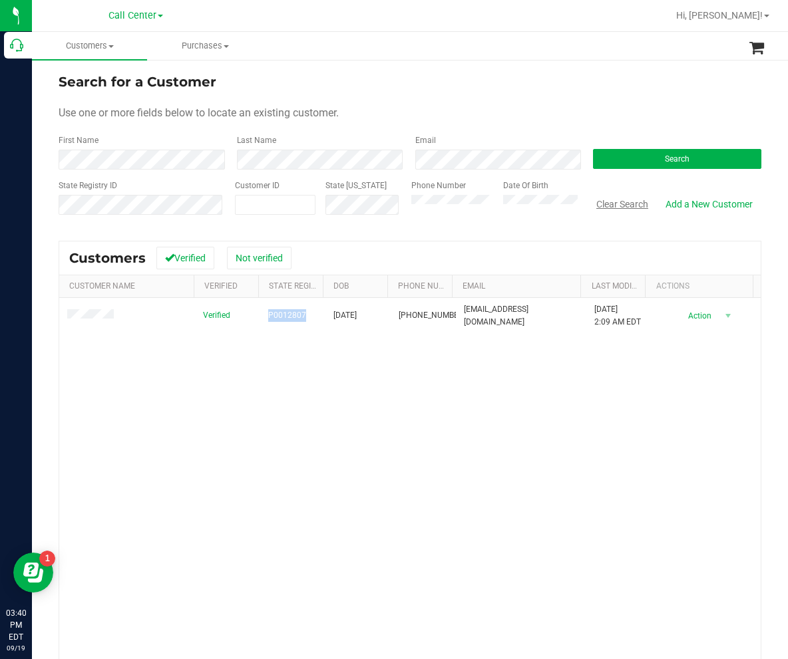
click at [617, 204] on button "Clear Search" at bounding box center [621, 204] width 69 height 23
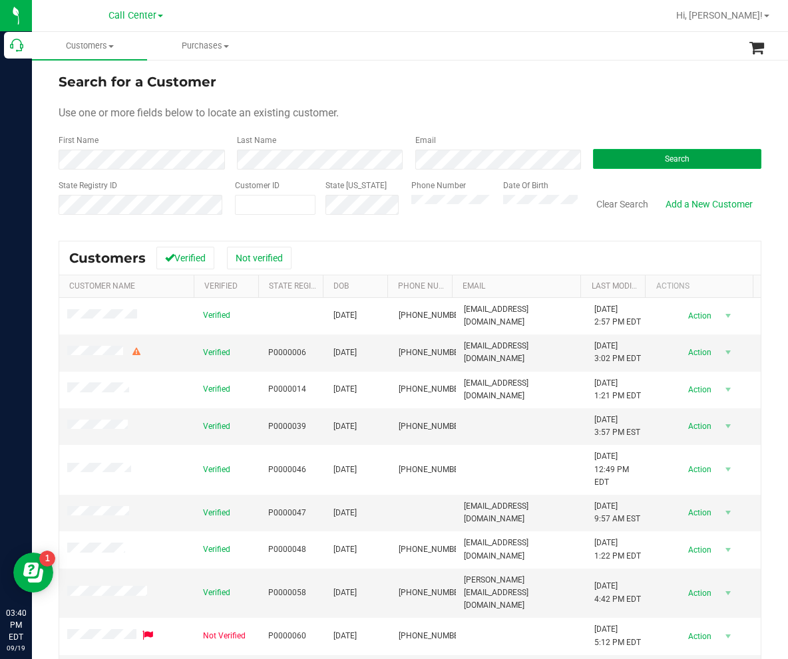
click at [603, 157] on button "Search" at bounding box center [677, 159] width 168 height 20
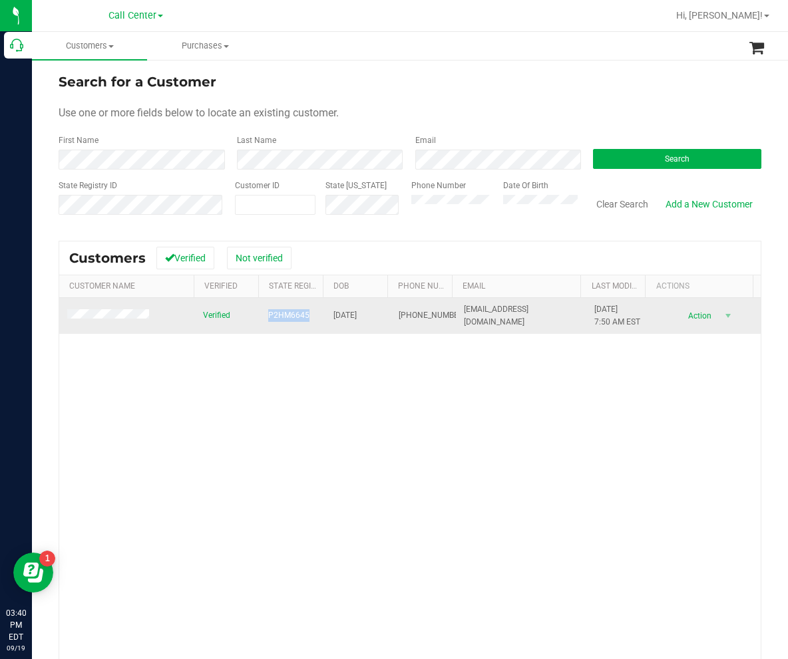
drag, startPoint x: 262, startPoint y: 314, endPoint x: 302, endPoint y: 319, distance: 40.3
click at [302, 319] on td "P2HM6645" at bounding box center [292, 316] width 65 height 36
drag, startPoint x: 327, startPoint y: 316, endPoint x: 367, endPoint y: 318, distance: 40.0
click at [357, 318] on span "[DATE]" at bounding box center [344, 315] width 23 height 13
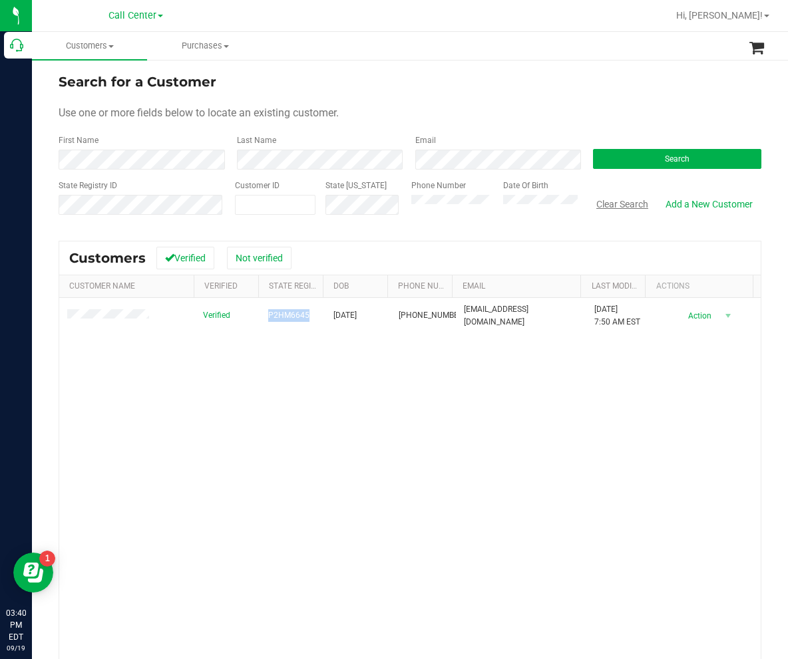
click at [604, 200] on button "Clear Search" at bounding box center [621, 204] width 69 height 23
